Goal: Task Accomplishment & Management: Manage account settings

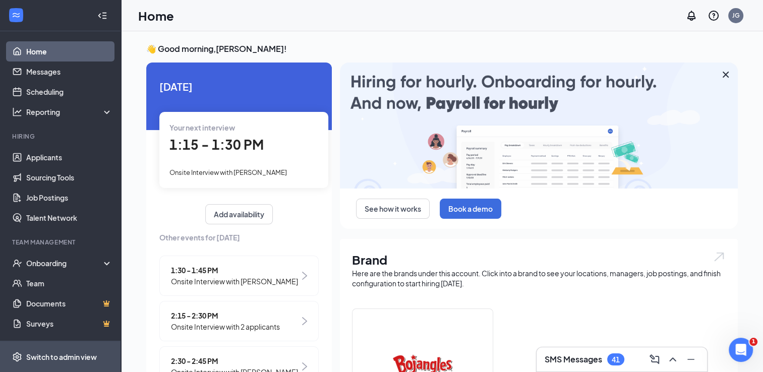
click at [46, 356] on div "Switch to admin view" at bounding box center [61, 357] width 71 height 10
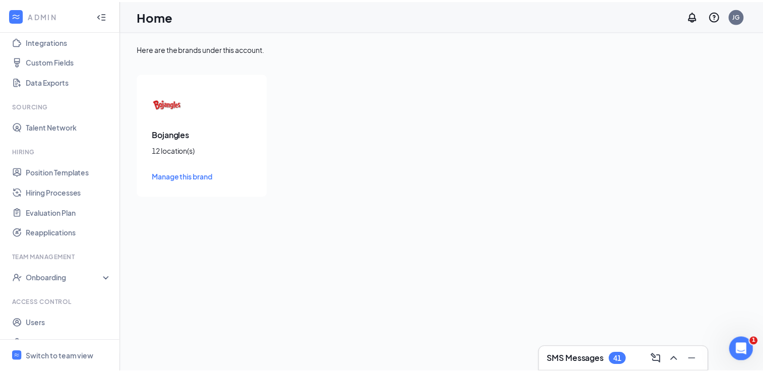
scroll to position [133, 0]
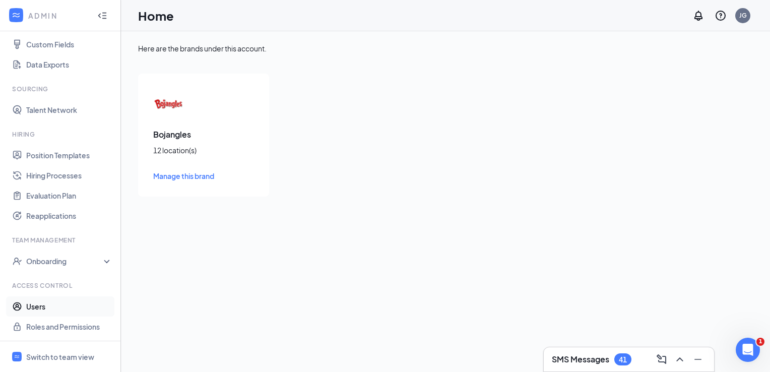
click at [37, 304] on link "Users" at bounding box center [69, 306] width 86 height 20
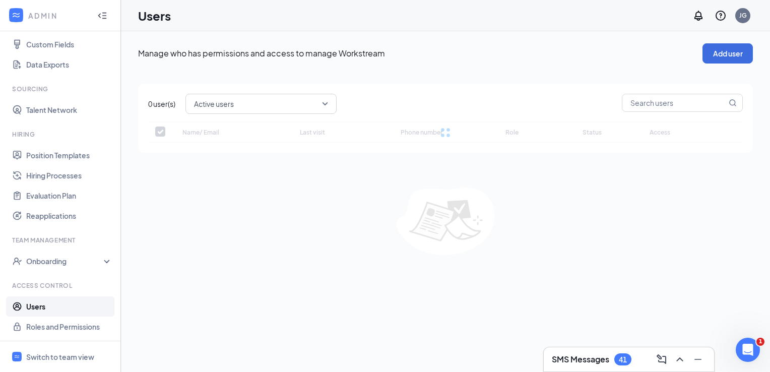
checkbox input "false"
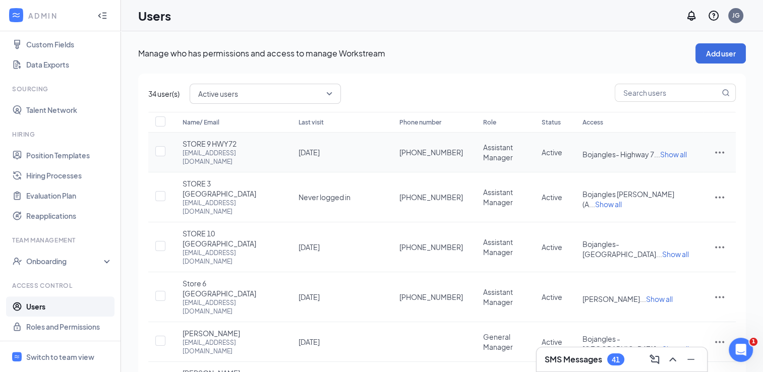
click at [720, 149] on icon "ActionsIcon" at bounding box center [719, 152] width 12 height 12
click at [719, 291] on icon "ActionsIcon" at bounding box center [719, 297] width 12 height 12
click at [679, 281] on span "Edit user" at bounding box center [668, 282] width 29 height 9
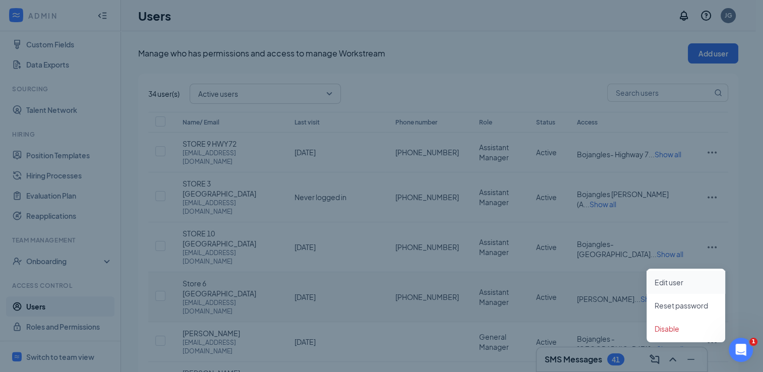
type input "[PHONE_NUMBER]"
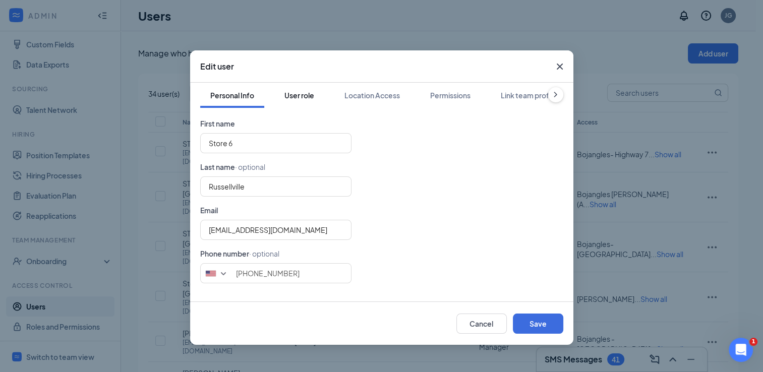
click at [308, 93] on div "User role" at bounding box center [299, 95] width 30 height 10
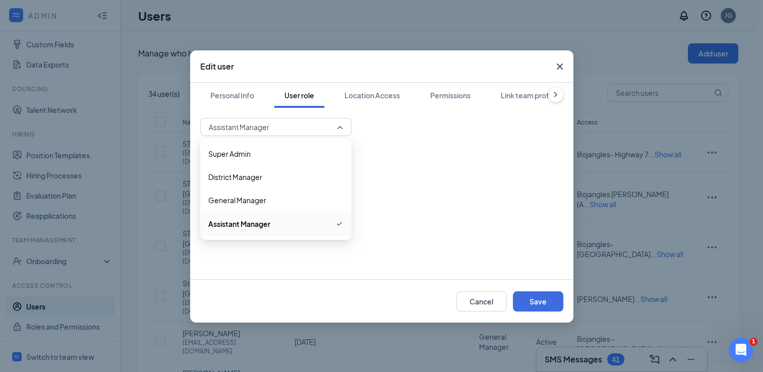
click at [336, 124] on span "Assistant Manager" at bounding box center [276, 126] width 134 height 15
click at [267, 197] on span "General Manager" at bounding box center [275, 200] width 135 height 11
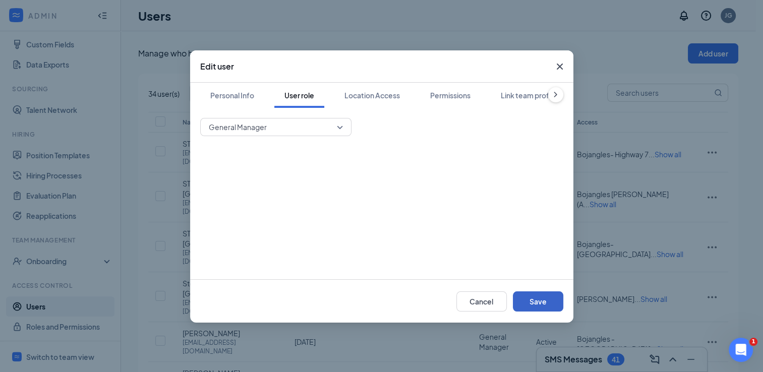
click at [536, 297] on button "Save" at bounding box center [538, 301] width 50 height 20
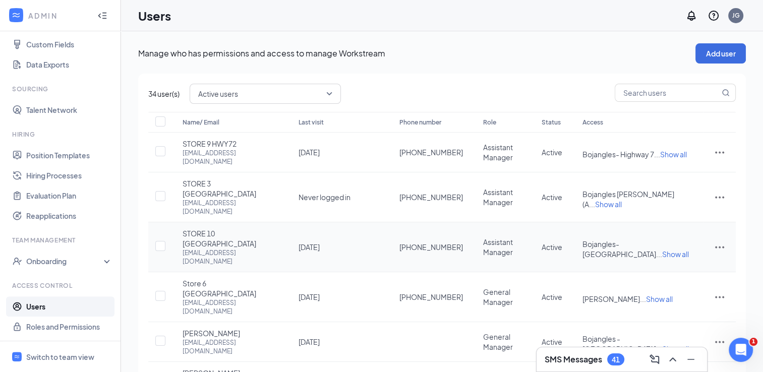
click at [717, 241] on icon "ActionsIcon" at bounding box center [719, 247] width 12 height 12
click at [670, 245] on span "Edit user" at bounding box center [668, 245] width 29 height 9
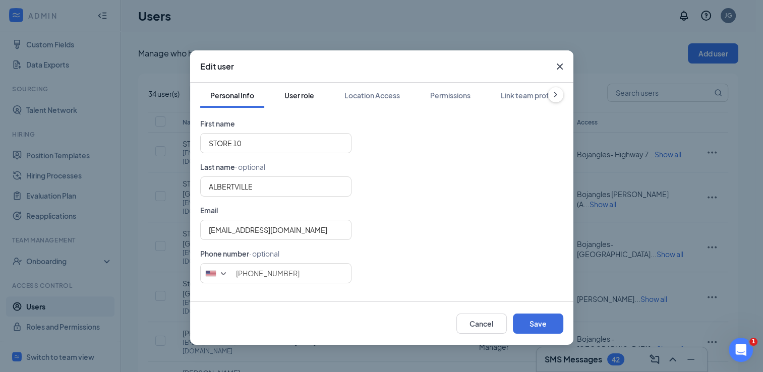
click at [305, 92] on div "User role" at bounding box center [299, 95] width 30 height 10
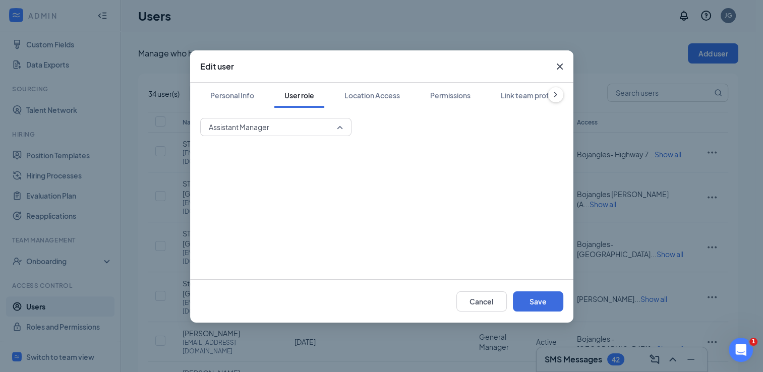
click at [339, 129] on span "Assistant Manager" at bounding box center [276, 126] width 134 height 15
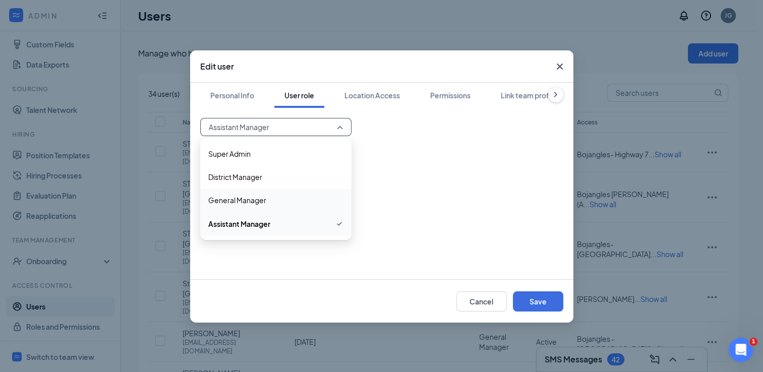
click at [254, 204] on span "General Manager" at bounding box center [237, 200] width 58 height 11
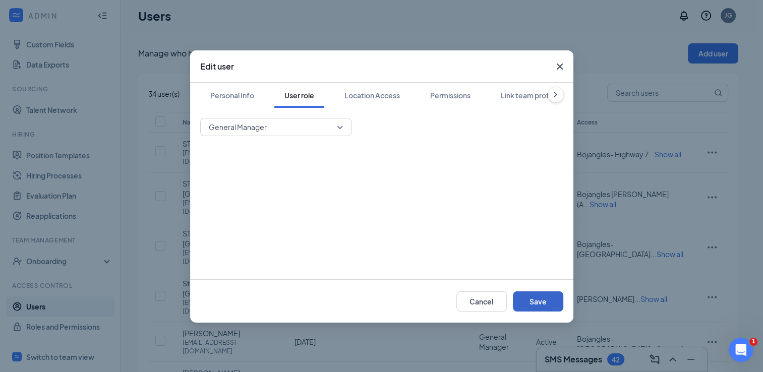
click at [533, 303] on button "Save" at bounding box center [538, 301] width 50 height 20
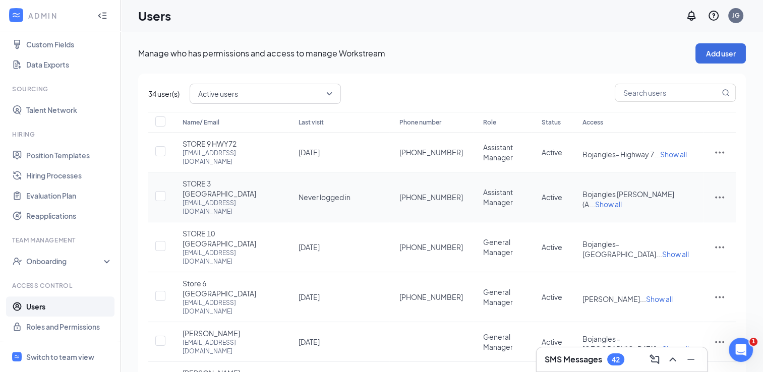
click at [720, 191] on icon "ActionsIcon" at bounding box center [719, 197] width 12 height 12
click at [674, 208] on span "Edit user" at bounding box center [668, 208] width 29 height 9
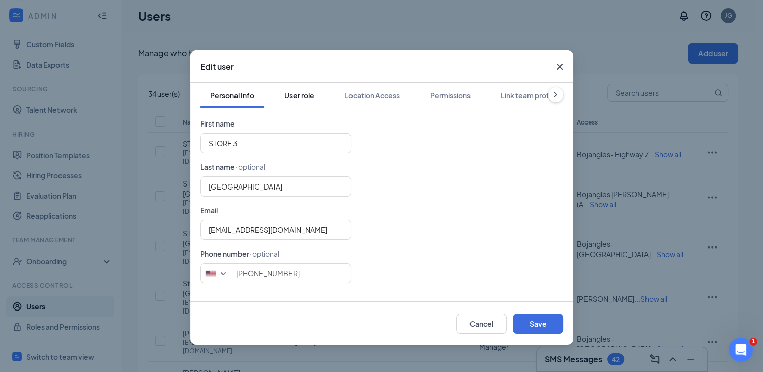
click at [300, 91] on div "User role" at bounding box center [299, 95] width 30 height 10
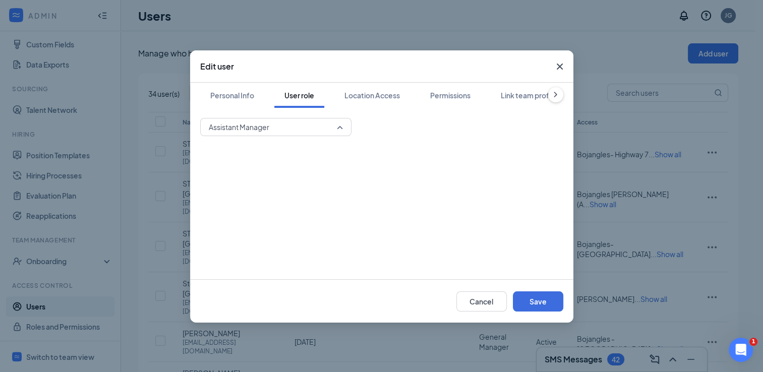
click at [342, 129] on span "Assistant Manager" at bounding box center [276, 126] width 134 height 15
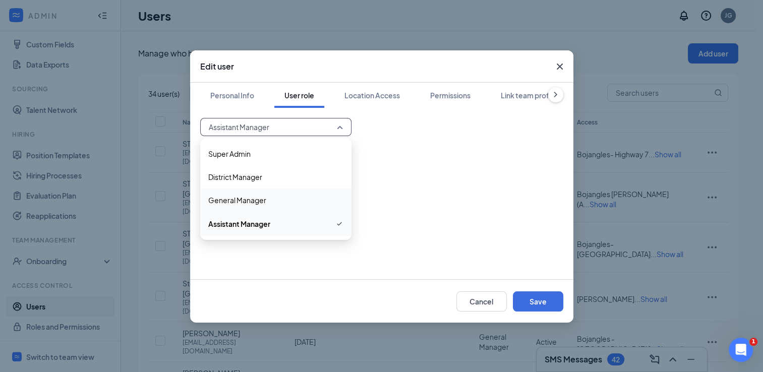
click at [264, 203] on span "General Manager" at bounding box center [237, 200] width 58 height 11
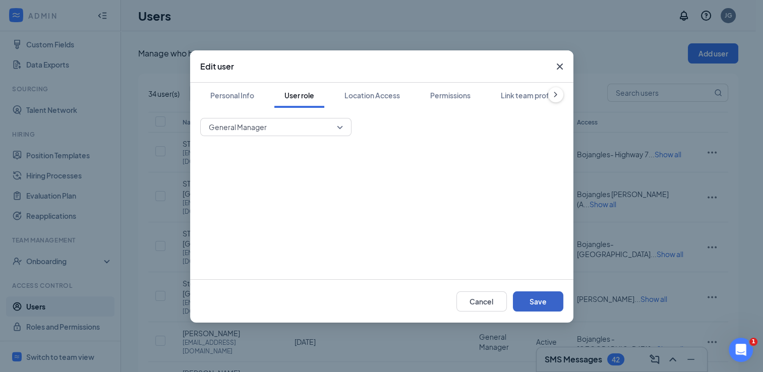
click at [541, 301] on button "Save" at bounding box center [538, 301] width 50 height 20
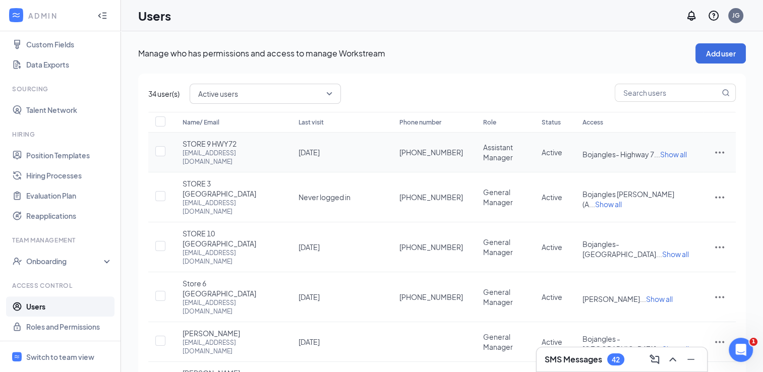
click at [718, 152] on icon "ActionsIcon" at bounding box center [719, 152] width 12 height 12
click at [674, 170] on span "Edit user" at bounding box center [668, 171] width 29 height 9
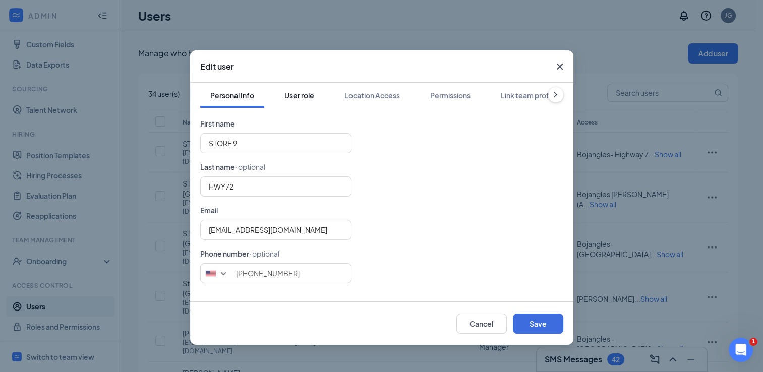
click at [302, 95] on div "User role" at bounding box center [299, 95] width 30 height 10
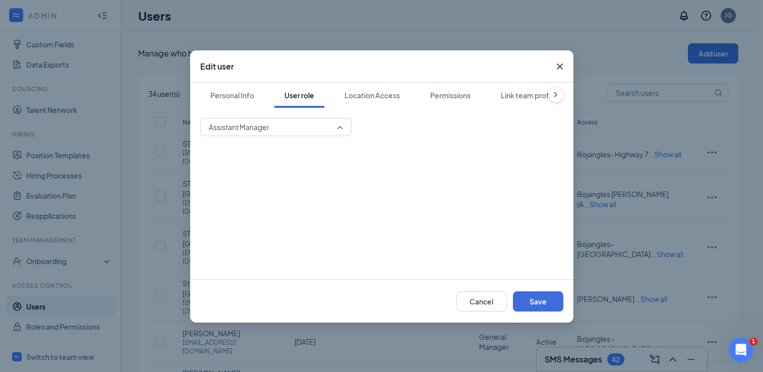
click at [341, 128] on span "Assistant Manager" at bounding box center [276, 126] width 134 height 15
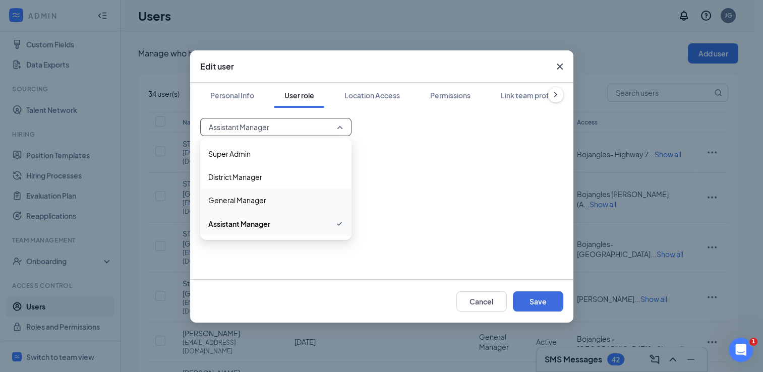
click at [256, 202] on span "General Manager" at bounding box center [237, 200] width 58 height 11
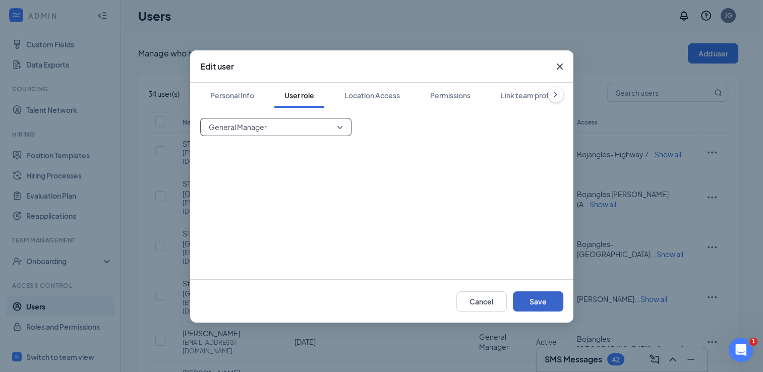
click at [536, 302] on button "Save" at bounding box center [538, 301] width 50 height 20
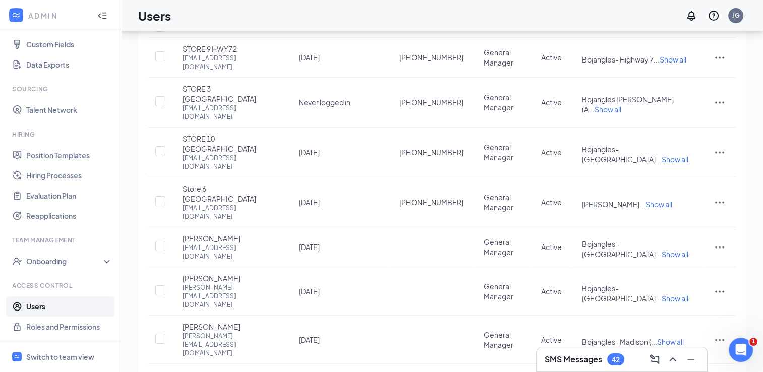
scroll to position [114, 0]
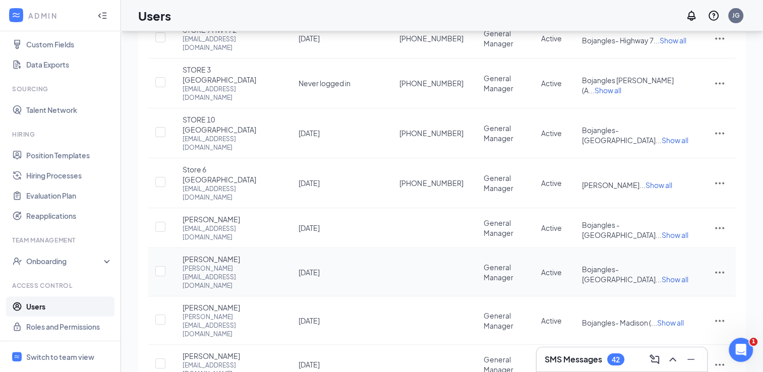
click at [723, 271] on icon "ActionsIcon" at bounding box center [719, 272] width 9 height 2
click at [665, 284] on span "Disable" at bounding box center [666, 286] width 25 height 9
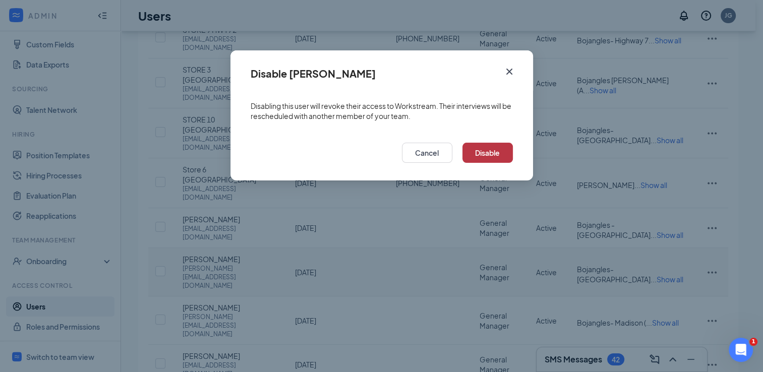
click at [496, 152] on button "Disable" at bounding box center [487, 153] width 50 height 20
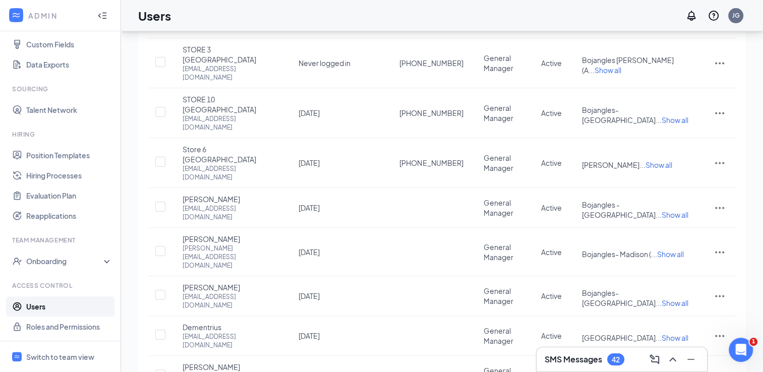
scroll to position [170, 0]
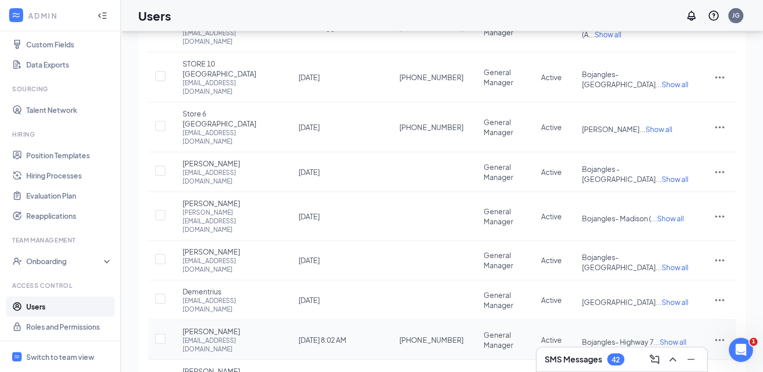
click at [717, 334] on icon "ActionsIcon" at bounding box center [719, 340] width 12 height 12
click at [671, 334] on span "Disable" at bounding box center [666, 334] width 25 height 9
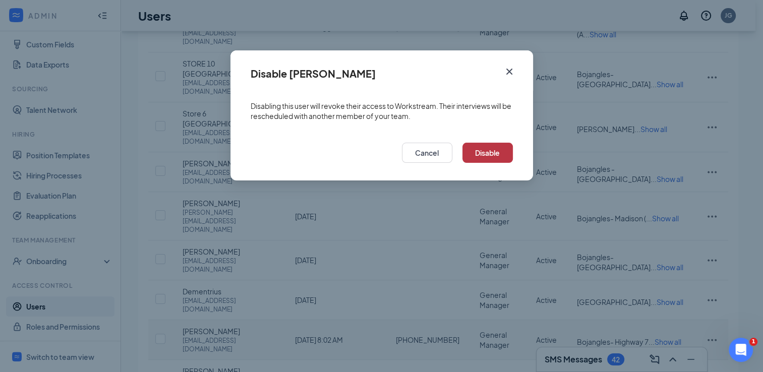
click at [496, 153] on button "Disable" at bounding box center [487, 153] width 50 height 20
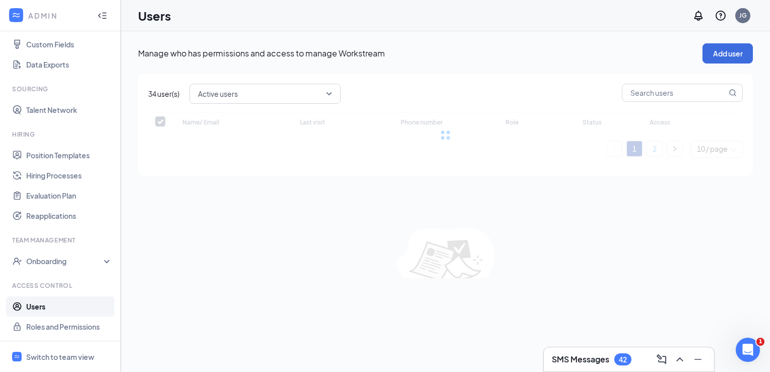
checkbox input "false"
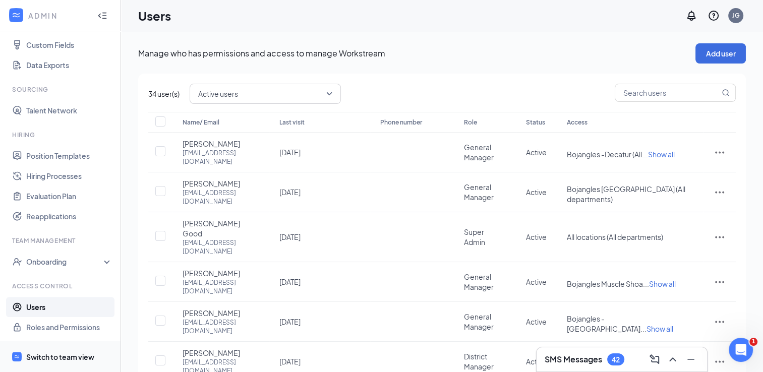
click at [71, 356] on div "Switch to team view" at bounding box center [60, 357] width 68 height 10
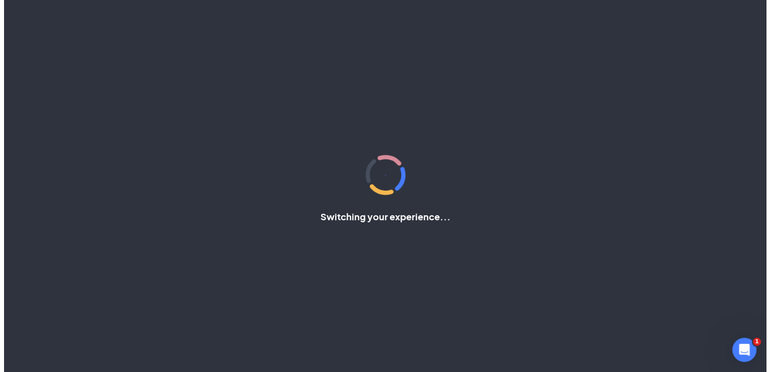
scroll to position [42, 0]
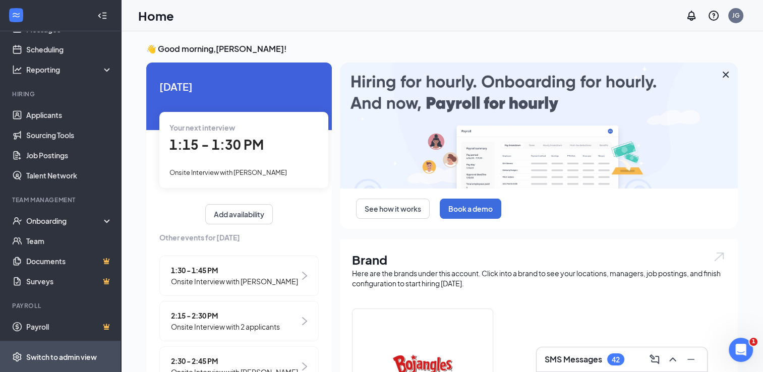
click at [71, 359] on div "Switch to admin view" at bounding box center [61, 357] width 71 height 10
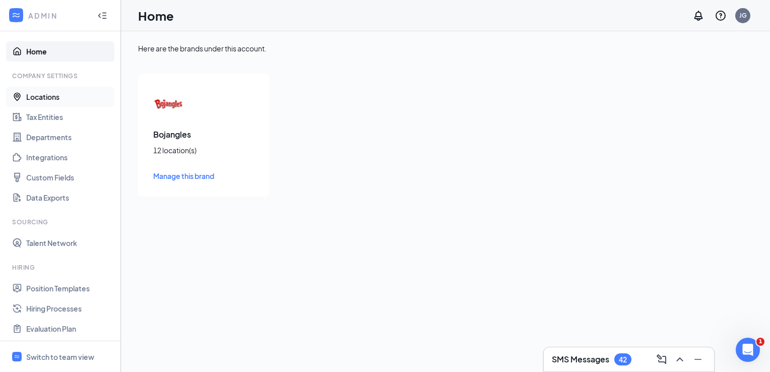
click at [49, 96] on link "Locations" at bounding box center [69, 97] width 86 height 20
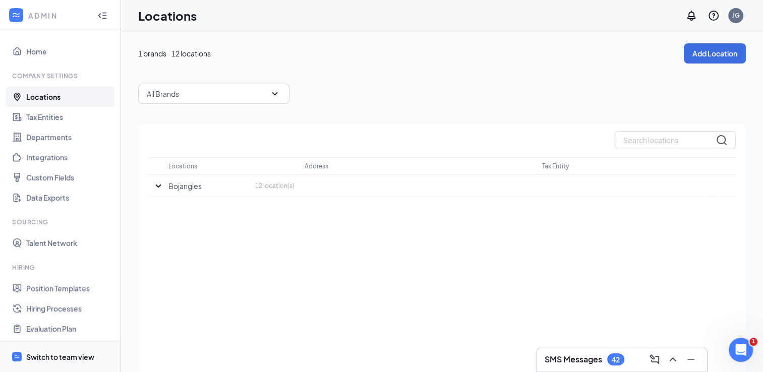
click at [81, 352] on div "Switch to team view" at bounding box center [60, 357] width 68 height 10
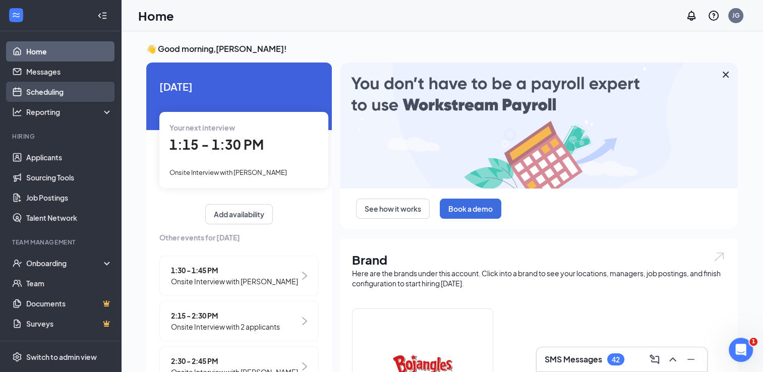
click at [60, 93] on link "Scheduling" at bounding box center [69, 92] width 86 height 20
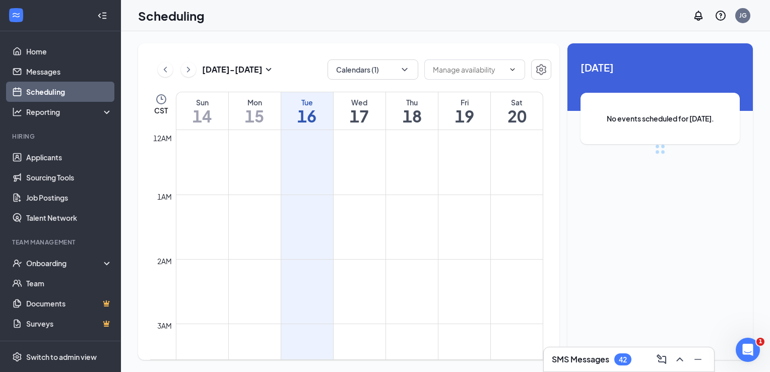
scroll to position [496, 0]
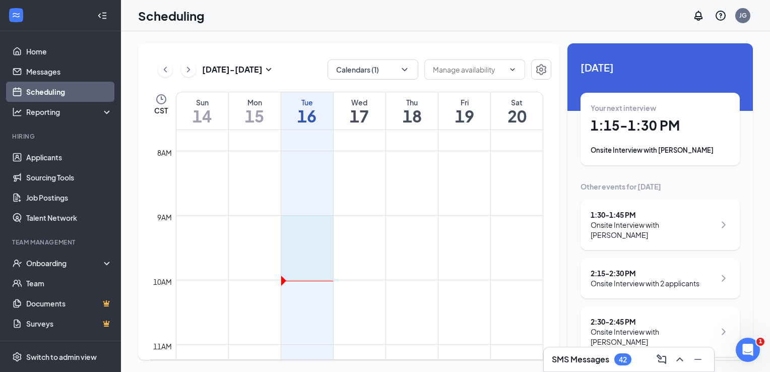
drag, startPoint x: 294, startPoint y: 221, endPoint x: 325, endPoint y: 276, distance: 63.2
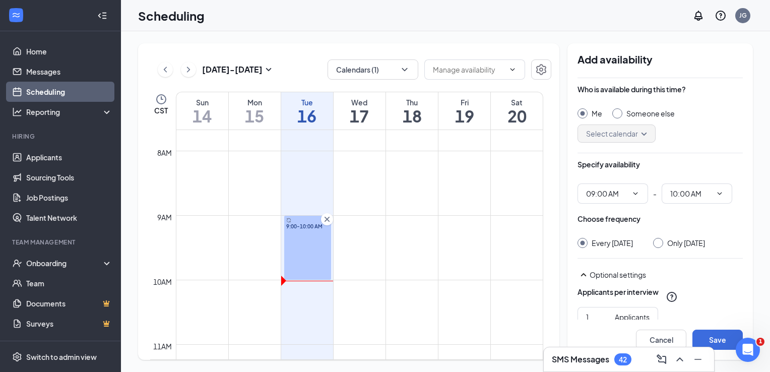
type input "09:00 AM"
type input "10:00 AM"
click at [744, 301] on div "Add availability Who is available during this time? Me Someone else Select cale…" at bounding box center [661, 201] width 186 height 317
click at [553, 207] on div "[DATE] - [DATE] Calendars (1) CST Sun 14 Mon 15 Tue 16 Wed 17 Thu 18 Fri 19 Sat…" at bounding box center [348, 201] width 421 height 317
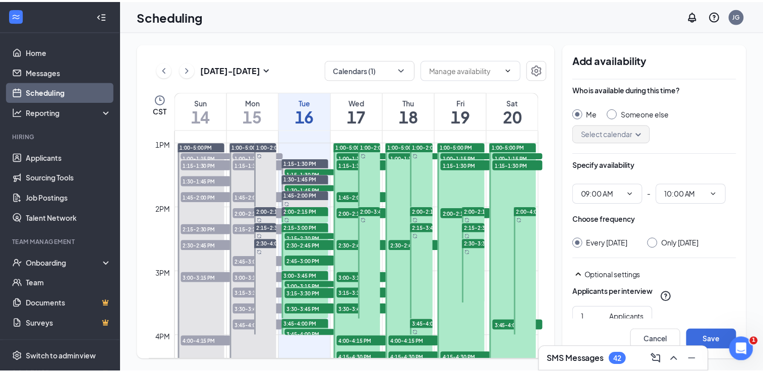
scroll to position [815, 0]
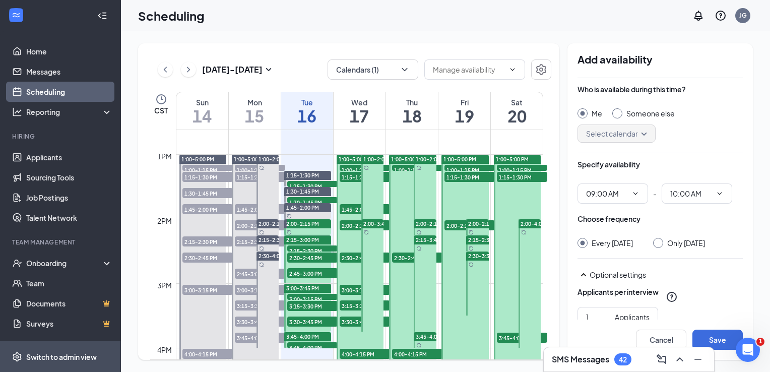
click at [87, 356] on div "Switch to admin view" at bounding box center [61, 357] width 71 height 10
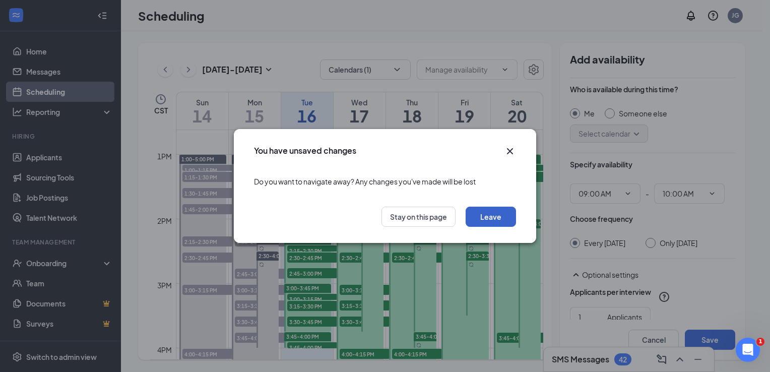
click at [496, 217] on button "Leave" at bounding box center [491, 217] width 50 height 20
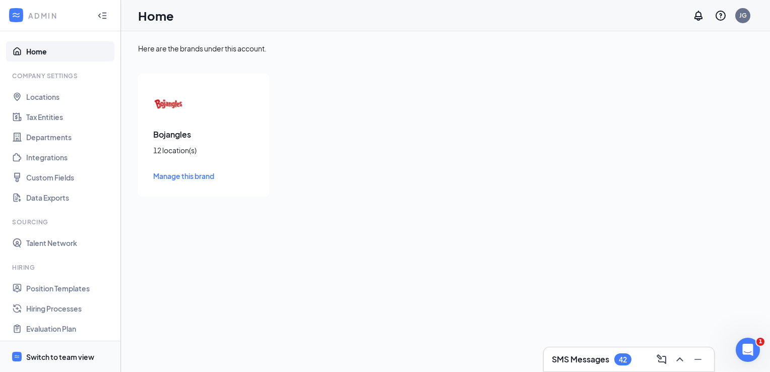
click at [69, 357] on div "Switch to team view" at bounding box center [60, 357] width 68 height 10
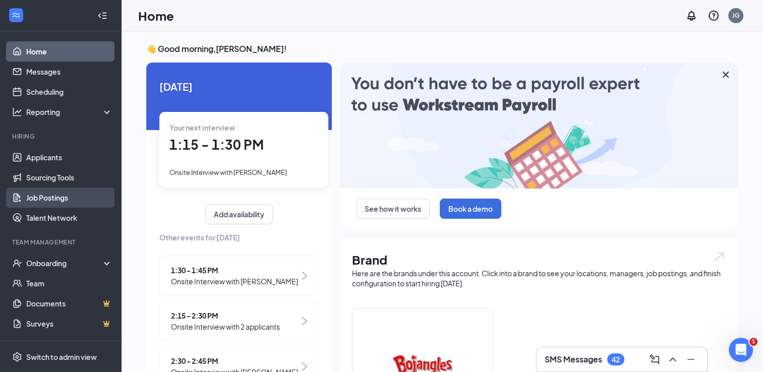
click at [53, 192] on link "Job Postings" at bounding box center [69, 198] width 86 height 20
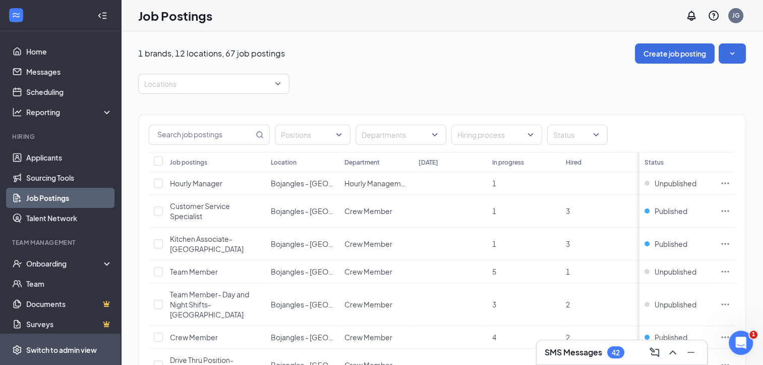
click at [40, 354] on div "Switch to admin view" at bounding box center [61, 349] width 71 height 10
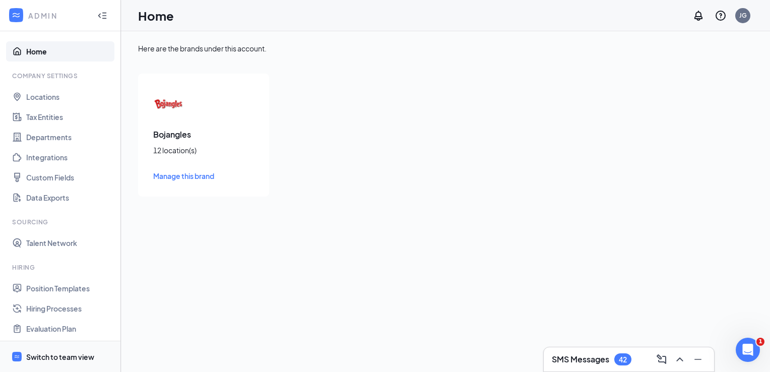
click at [78, 355] on div "Switch to team view" at bounding box center [60, 357] width 68 height 10
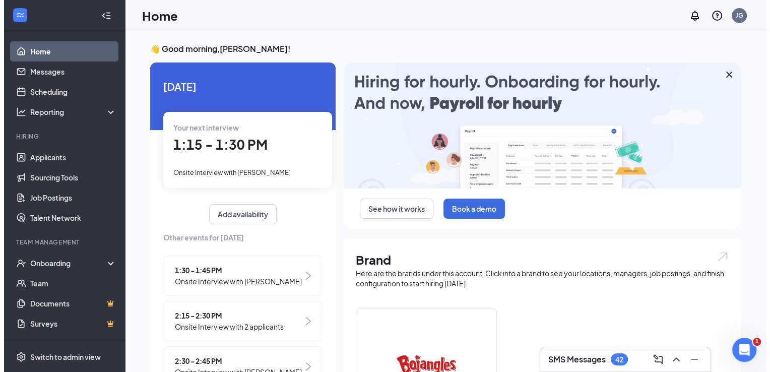
scroll to position [42, 0]
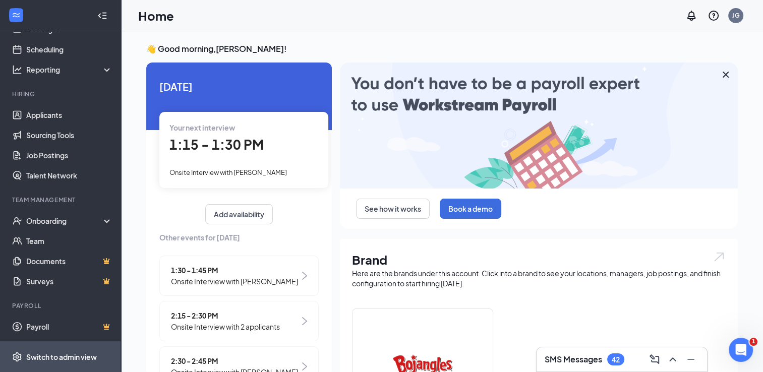
click at [79, 358] on div "Switch to admin view" at bounding box center [61, 357] width 71 height 10
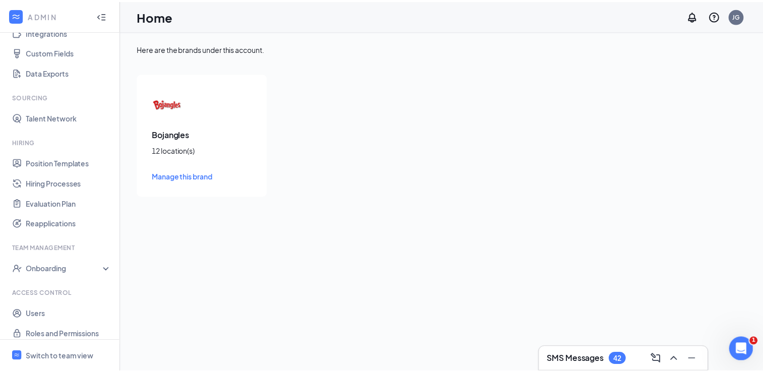
scroll to position [133, 0]
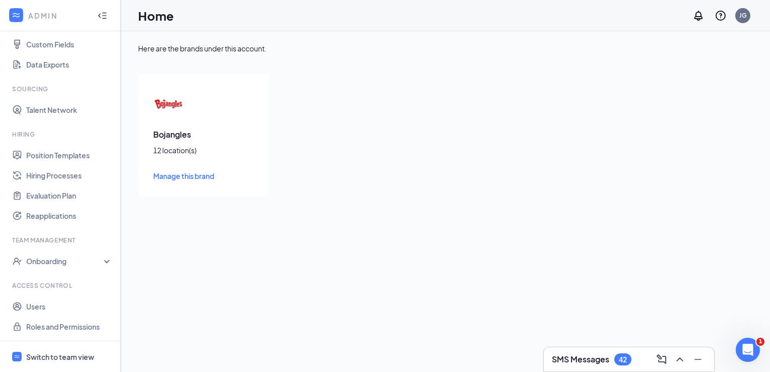
drag, startPoint x: 127, startPoint y: 360, endPoint x: 72, endPoint y: 339, distance: 58.9
click at [80, 346] on div "ADMIN Home Company Settings Locations Tax Entities Departments Integrations Cus…" at bounding box center [385, 186] width 770 height 372
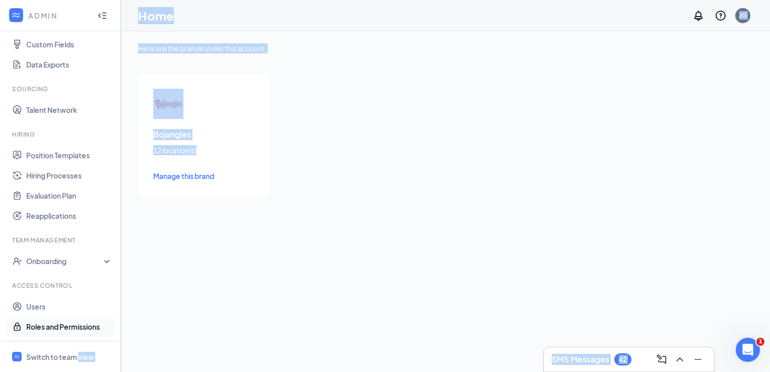
drag, startPoint x: 72, startPoint y: 339, endPoint x: 59, endPoint y: 318, distance: 24.5
click at [64, 331] on link "Roles and Permissions" at bounding box center [69, 327] width 86 height 20
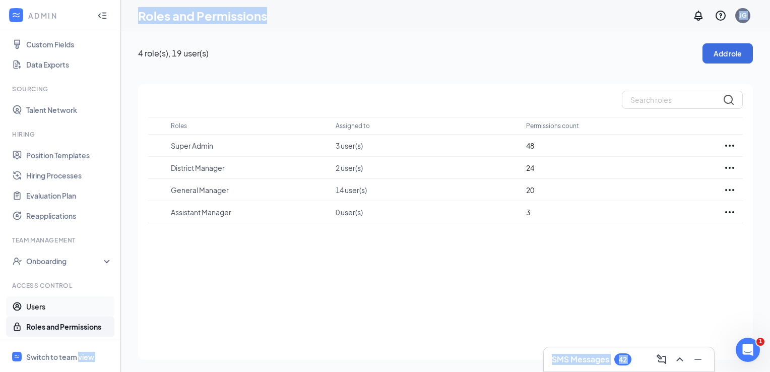
click at [43, 302] on link "Users" at bounding box center [69, 306] width 86 height 20
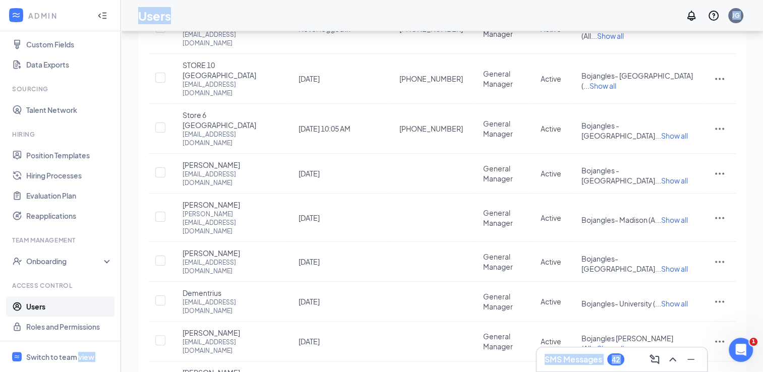
scroll to position [182, 0]
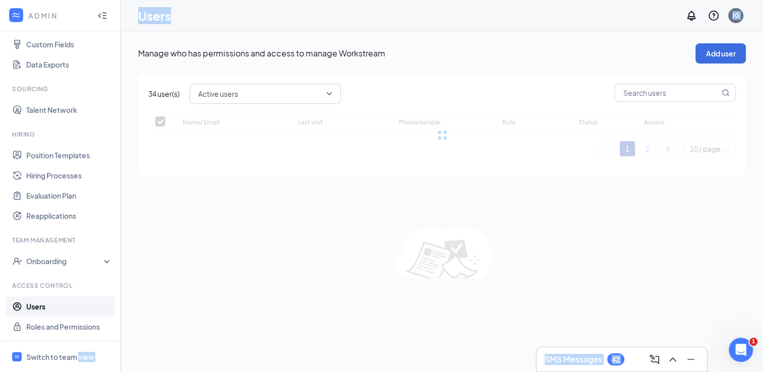
scroll to position [0, 0]
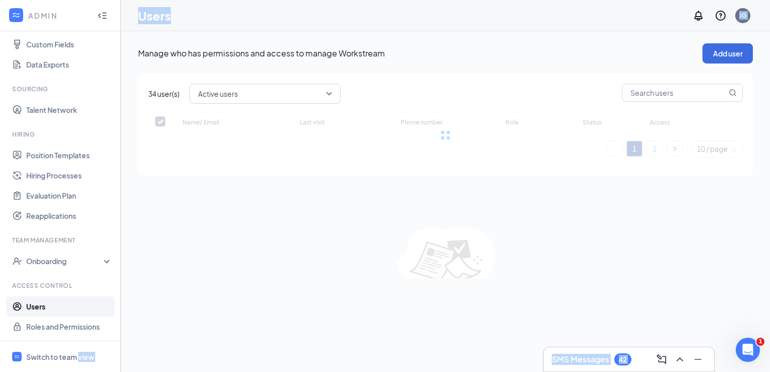
checkbox input "false"
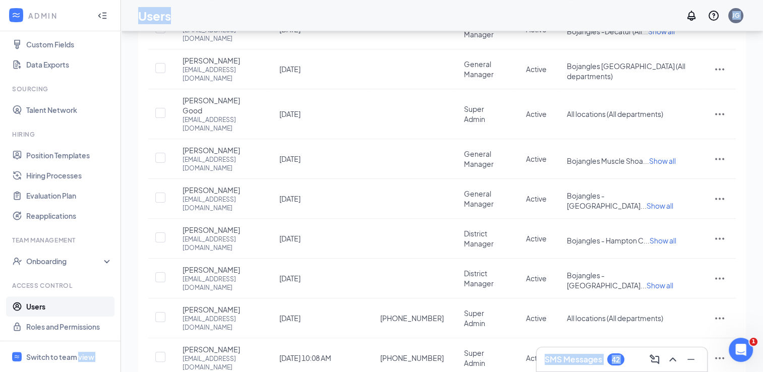
scroll to position [132, 0]
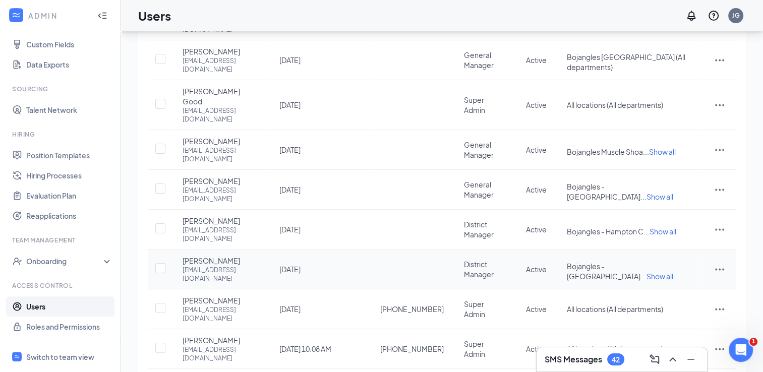
click at [717, 263] on icon "ActionsIcon" at bounding box center [719, 269] width 12 height 12
click at [678, 252] on span "Edit user" at bounding box center [668, 255] width 29 height 9
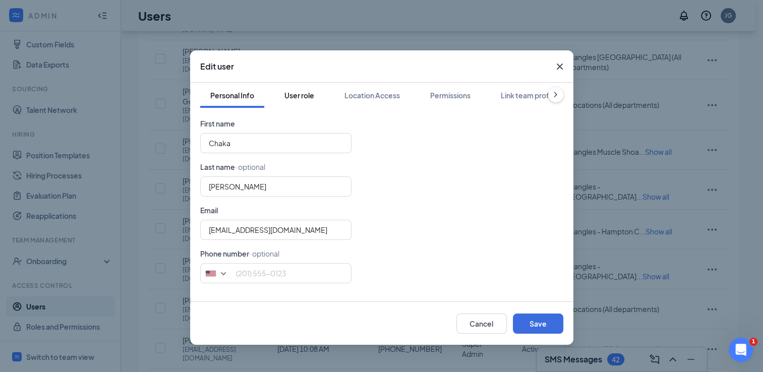
click at [292, 94] on div "User role" at bounding box center [299, 95] width 30 height 10
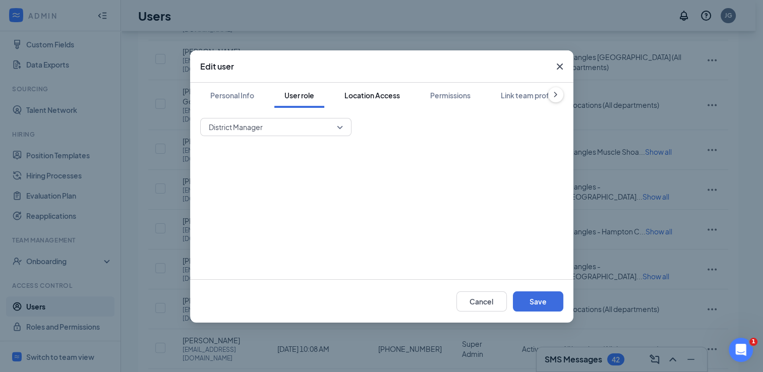
click at [365, 95] on div "Location Access" at bounding box center [371, 95] width 55 height 10
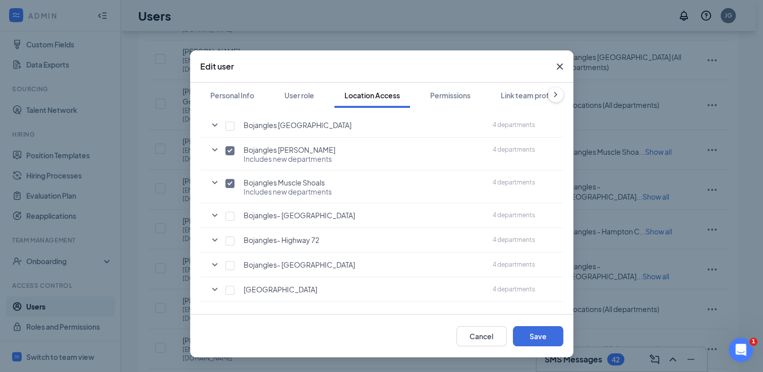
scroll to position [215, 0]
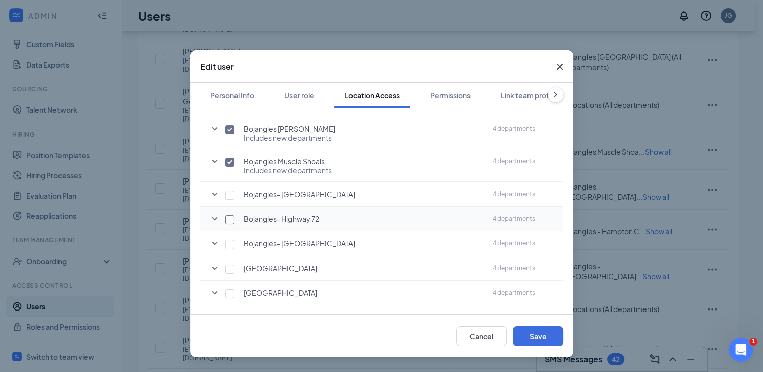
click at [229, 217] on input "checkbox" at bounding box center [229, 219] width 9 height 9
checkbox input "true"
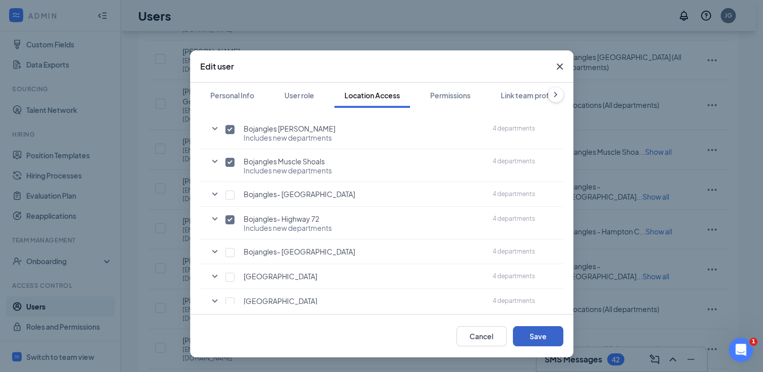
click at [537, 334] on button "Save" at bounding box center [538, 336] width 50 height 20
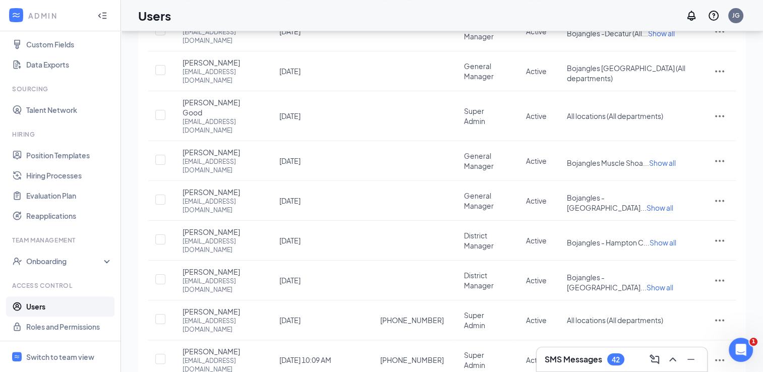
scroll to position [132, 0]
